Goal: Information Seeking & Learning: Learn about a topic

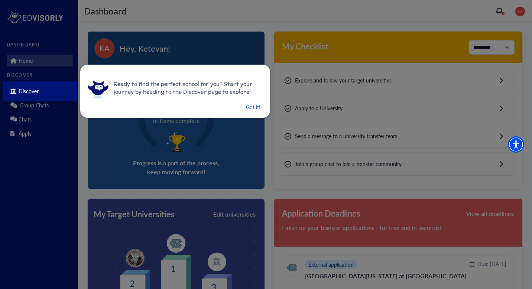
click at [246, 108] on button "Got it!" at bounding box center [253, 106] width 16 height 9
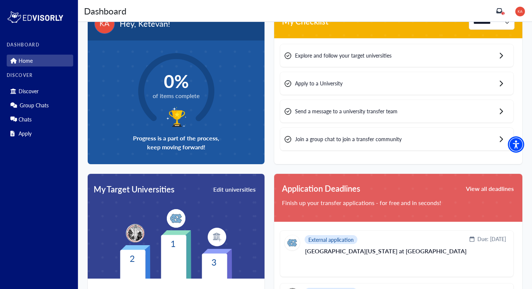
scroll to position [19, 0]
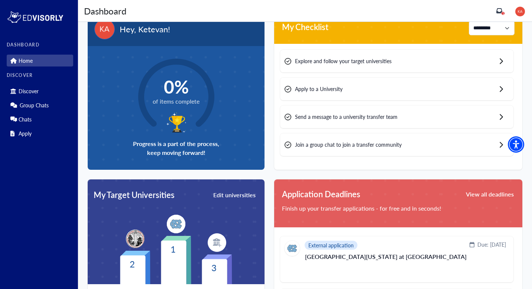
click at [502, 4] on div "Dashboard Dashboard 1" at bounding box center [305, 11] width 454 height 22
click at [502, 7] on div "1" at bounding box center [511, 11] width 30 height 12
click at [502, 11] on icon at bounding box center [499, 11] width 6 height 6
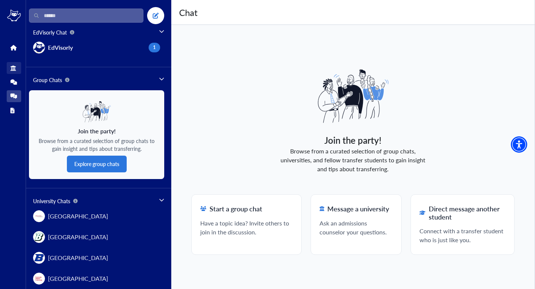
click at [18, 68] on link "Discover" at bounding box center [14, 68] width 14 height 12
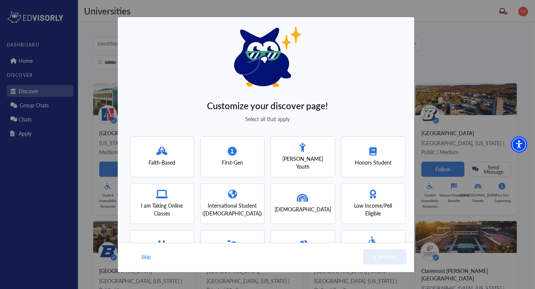
click at [246, 150] on div "First-Gen" at bounding box center [232, 156] width 65 height 41
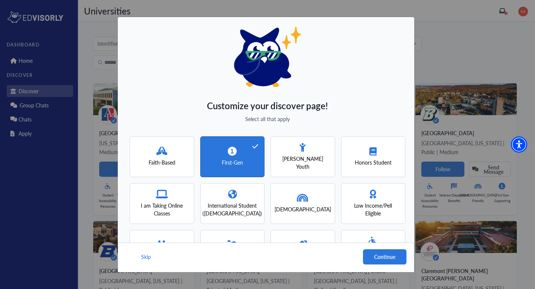
click at [233, 154] on div "First-Gen" at bounding box center [232, 157] width 21 height 20
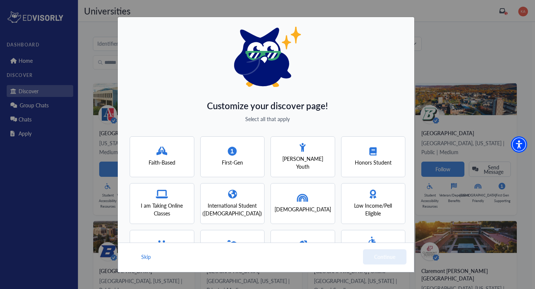
click at [236, 160] on span "First-Gen" at bounding box center [232, 163] width 21 height 8
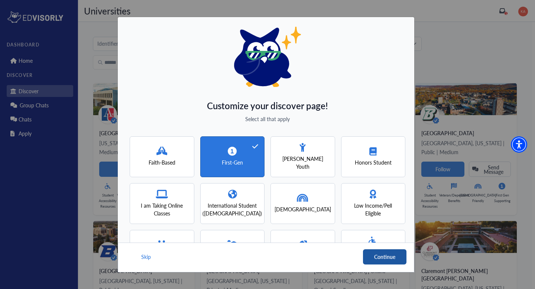
click at [391, 255] on button "Continue" at bounding box center [384, 256] width 43 height 15
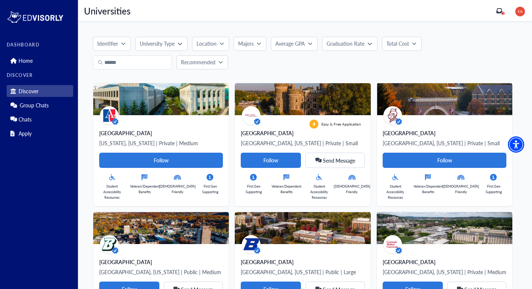
click at [218, 44] on div "Location" at bounding box center [207, 44] width 23 height 8
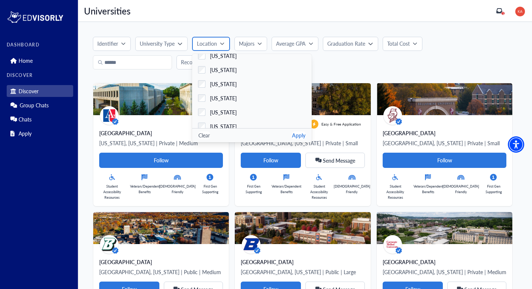
scroll to position [402, 0]
click at [206, 106] on label "New York" at bounding box center [252, 111] width 120 height 14
click at [254, 121] on label "North Carolina" at bounding box center [252, 125] width 120 height 14
click at [301, 137] on button "Apply" at bounding box center [298, 135] width 13 height 8
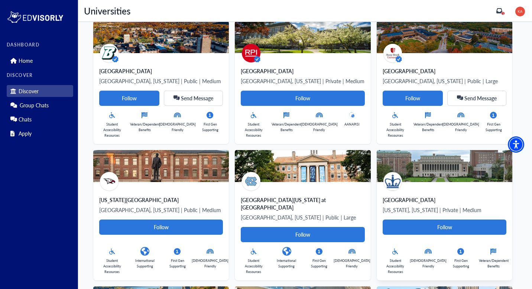
scroll to position [102, 0]
